Goal: Task Accomplishment & Management: Manage account settings

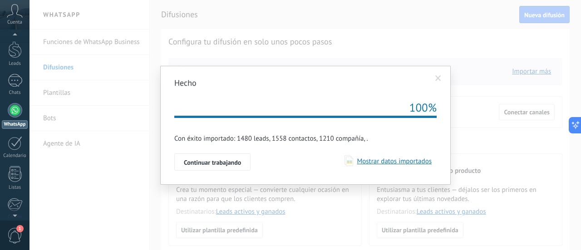
click at [375, 163] on span "Mostrar datos importados" at bounding box center [392, 161] width 78 height 9
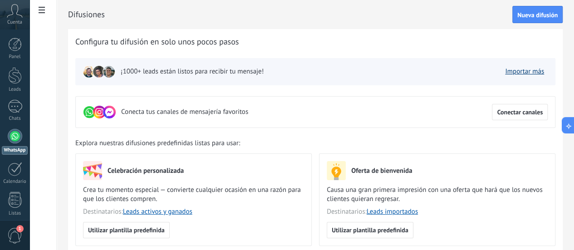
click at [528, 72] on link "Importar más" at bounding box center [524, 71] width 39 height 9
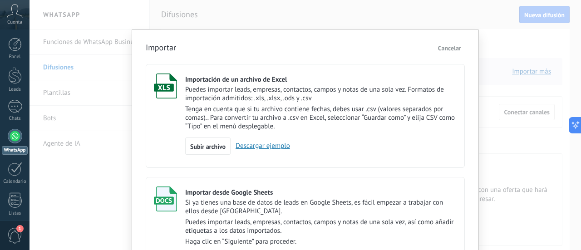
click at [447, 48] on span "Cancelar" at bounding box center [449, 48] width 23 height 8
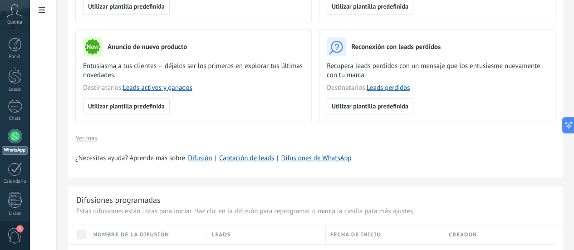
scroll to position [227, 0]
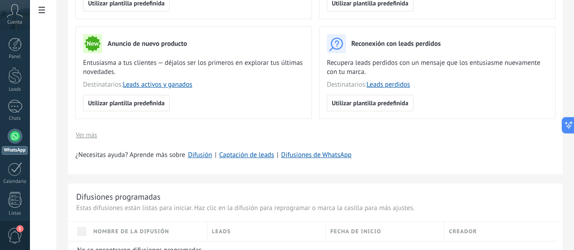
click at [97, 134] on span "Ver más" at bounding box center [86, 135] width 21 height 6
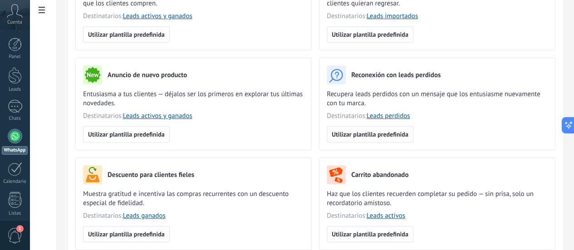
scroll to position [210, 0]
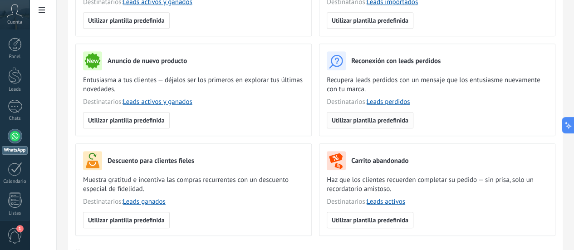
click at [408, 123] on span "Utilizar plantilla predefinida" at bounding box center [370, 120] width 77 height 6
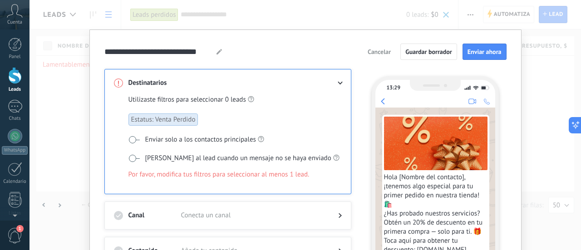
click at [377, 50] on span "Cancelar" at bounding box center [378, 52] width 23 height 6
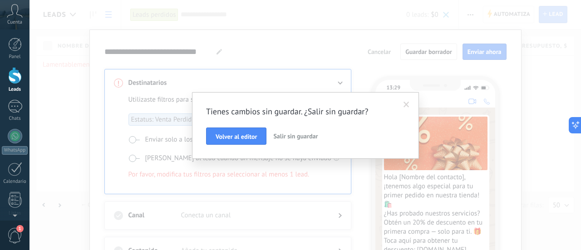
click at [297, 135] on span "Salir sin guardar" at bounding box center [295, 136] width 44 height 8
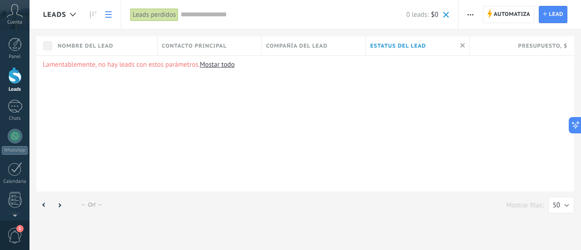
click at [423, 47] on span "Estatus del lead" at bounding box center [398, 46] width 56 height 9
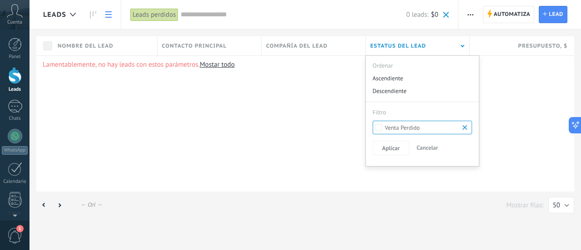
click at [466, 128] on b at bounding box center [465, 127] width 11 height 9
click at [386, 143] on button "Aplicar" at bounding box center [390, 148] width 37 height 15
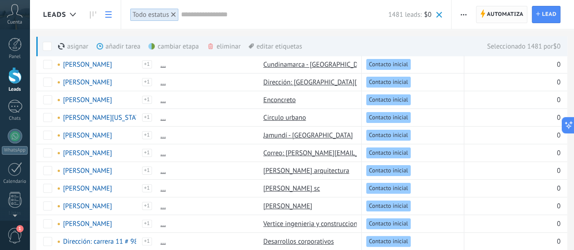
click at [502, 15] on span "Automatiza" at bounding box center [505, 14] width 37 height 16
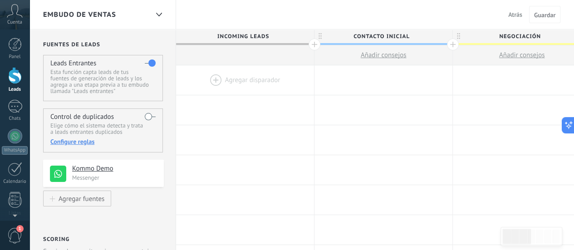
click at [213, 76] on div at bounding box center [245, 79] width 138 height 29
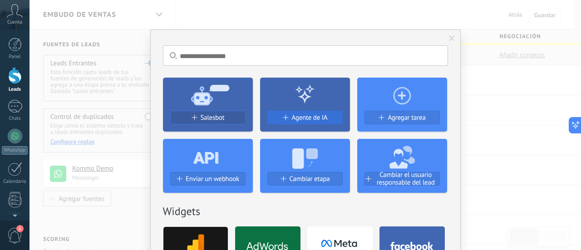
click at [296, 121] on span "Agente de IA" at bounding box center [310, 118] width 36 height 8
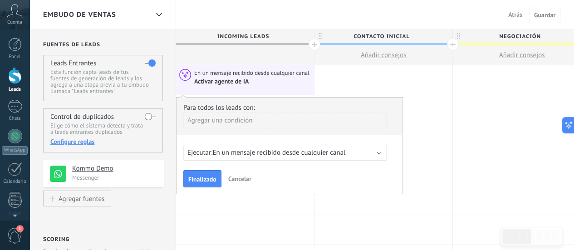
click at [283, 154] on span "En un mensaje recibido desde cualquier canal" at bounding box center [278, 152] width 133 height 9
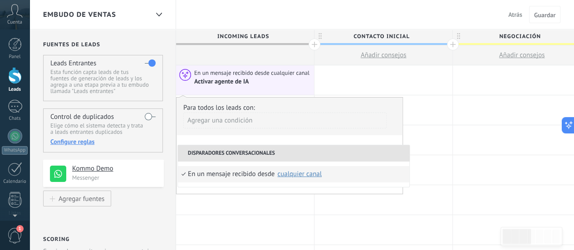
click at [522, 13] on span "Atrás" at bounding box center [515, 14] width 14 height 8
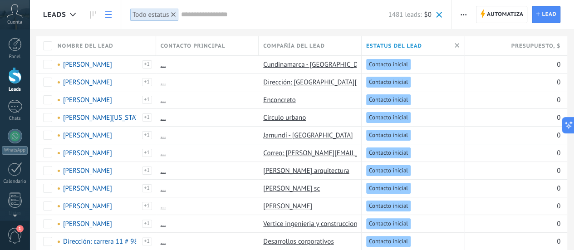
click at [464, 13] on span "button" at bounding box center [463, 14] width 6 height 17
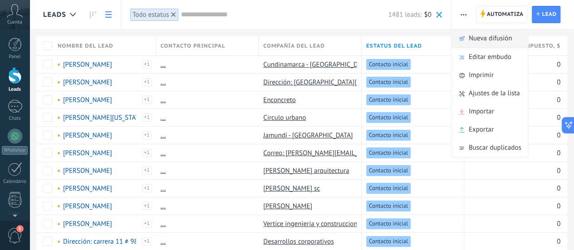
click at [473, 37] on span "Nueva difusión" at bounding box center [491, 38] width 44 height 18
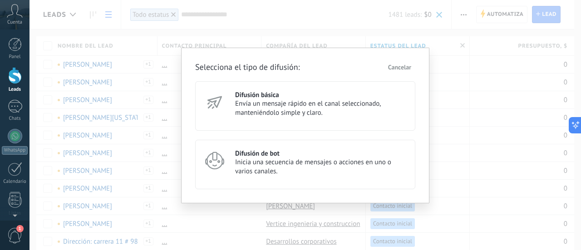
click at [316, 108] on span "Envía un mensaje rápido en el canal seleccionado, manteniéndolo simple y claro." at bounding box center [321, 108] width 172 height 18
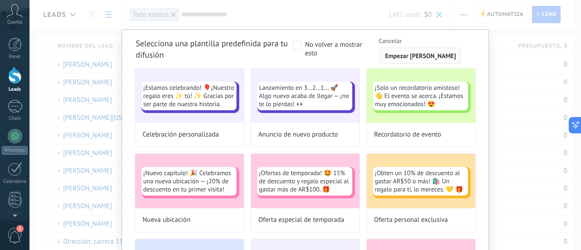
click at [426, 58] on span "Empezar [PERSON_NAME]" at bounding box center [420, 56] width 71 height 6
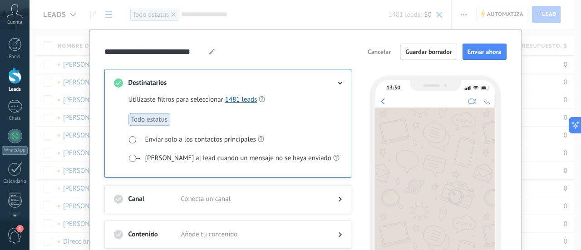
click at [338, 83] on use at bounding box center [339, 83] width 5 height 3
click at [339, 83] on use at bounding box center [339, 83] width 5 height 3
click at [387, 54] on span "Cancelar" at bounding box center [378, 52] width 23 height 6
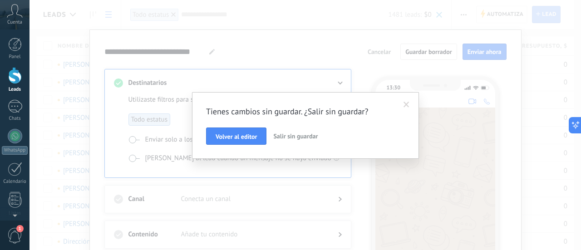
click at [287, 137] on span "Salir sin guardar" at bounding box center [295, 136] width 44 height 8
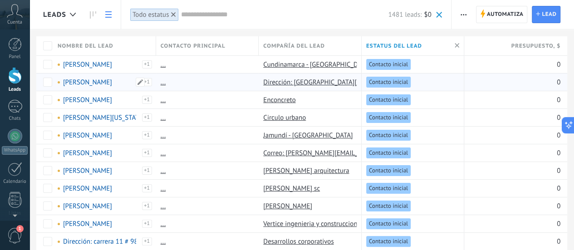
drag, startPoint x: 98, startPoint y: 82, endPoint x: 220, endPoint y: 78, distance: 122.1
click at [220, 78] on div "..." at bounding box center [205, 81] width 98 height 17
click at [230, 79] on div "..." at bounding box center [205, 81] width 98 height 17
click at [170, 84] on span at bounding box center [172, 82] width 9 height 9
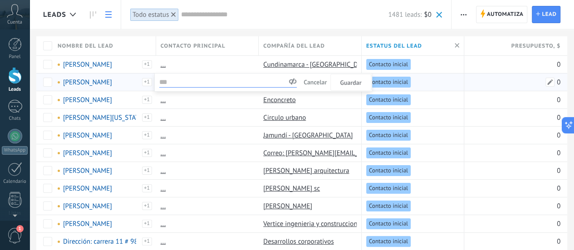
click at [480, 81] on div "0" at bounding box center [512, 81] width 96 height 17
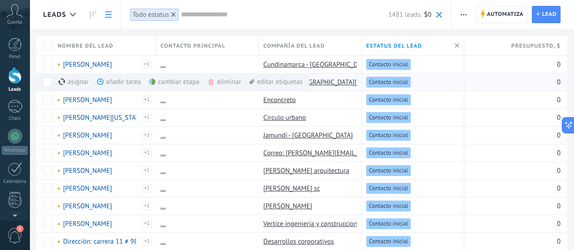
click at [222, 79] on div "eliminar màs" at bounding box center [239, 82] width 64 height 18
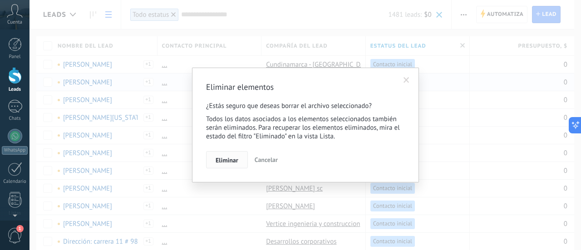
click at [215, 161] on span "Eliminar" at bounding box center [226, 160] width 23 height 6
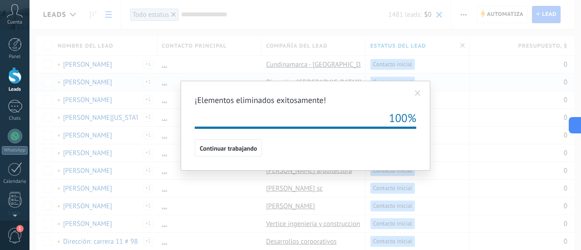
click at [416, 94] on span at bounding box center [418, 93] width 6 height 6
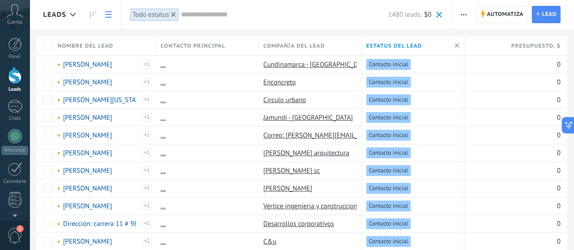
click at [232, 16] on input "text" at bounding box center [284, 15] width 207 height 10
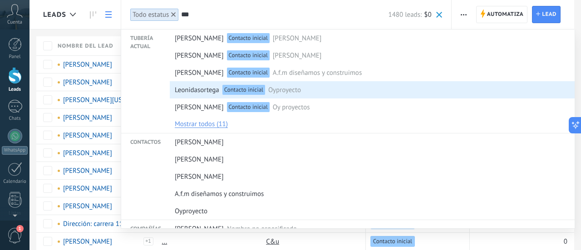
type input "***"
click at [309, 89] on div "Leonidasortega Contacto inicial Oyproyecto" at bounding box center [370, 90] width 391 height 17
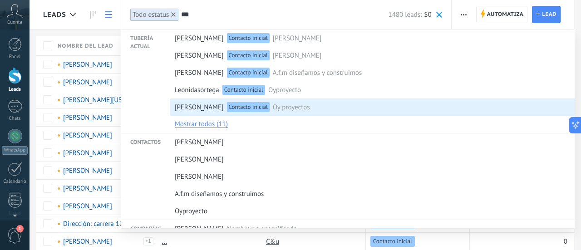
click at [305, 105] on span "Oy proyectos" at bounding box center [291, 107] width 37 height 17
click at [202, 107] on span "[PERSON_NAME]" at bounding box center [199, 107] width 49 height 17
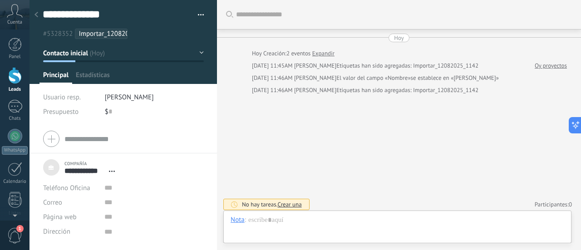
scroll to position [3, 0]
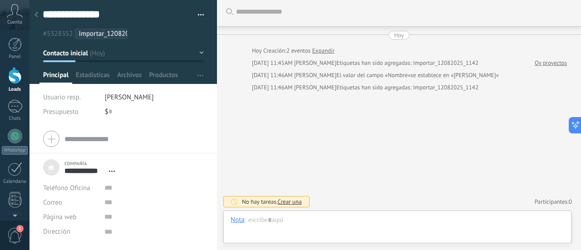
click at [198, 16] on span "button" at bounding box center [201, 16] width 6 height 2
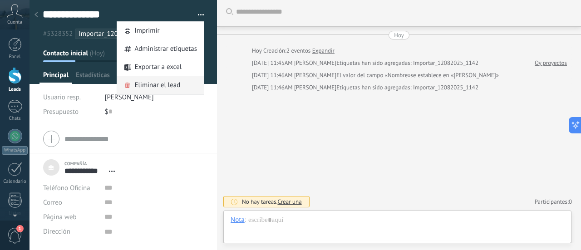
click at [155, 84] on span "Eliminar el lead" at bounding box center [157, 85] width 46 height 18
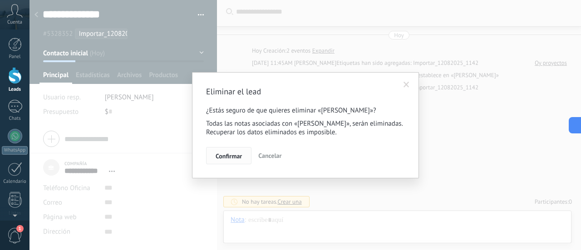
click at [228, 153] on span "Confirmar" at bounding box center [228, 156] width 26 height 6
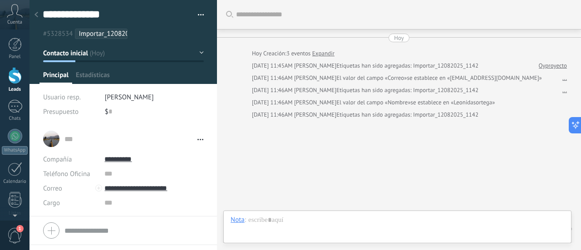
type textarea "***"
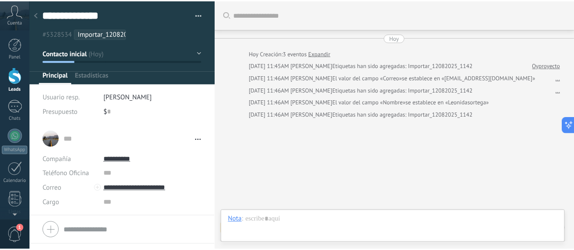
scroll to position [27, 0]
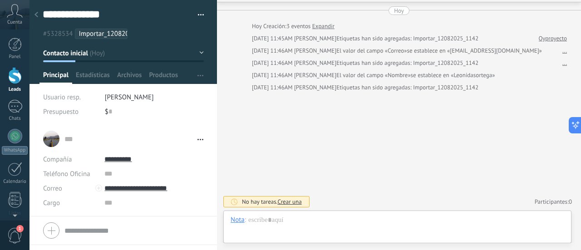
click at [198, 17] on span "button" at bounding box center [201, 16] width 6 height 2
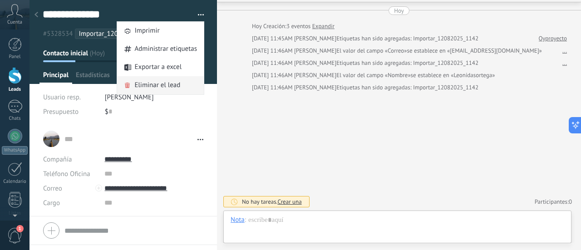
click at [153, 88] on span "Eliminar el lead" at bounding box center [157, 85] width 46 height 18
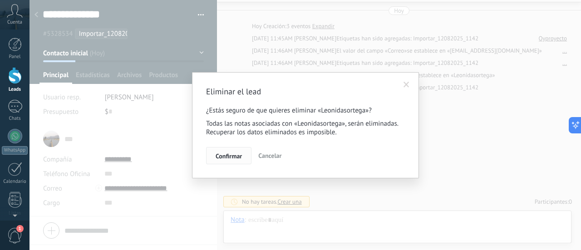
click at [223, 152] on button "Confirmar" at bounding box center [228, 155] width 45 height 17
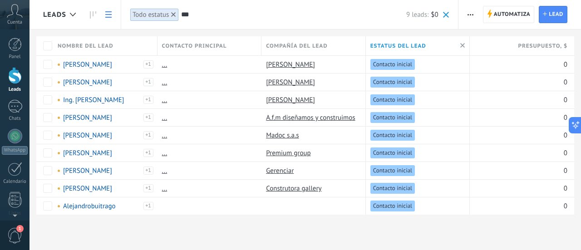
click at [174, 12] on icon at bounding box center [173, 14] width 5 height 5
click at [446, 15] on span at bounding box center [446, 15] width 6 height 6
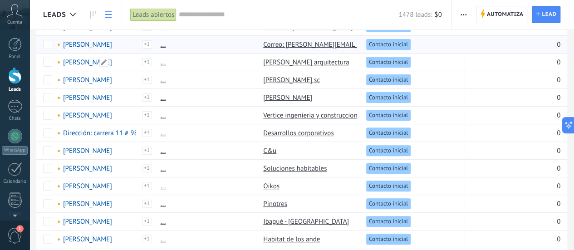
scroll to position [136, 0]
